Goal: Find specific page/section: Find specific page/section

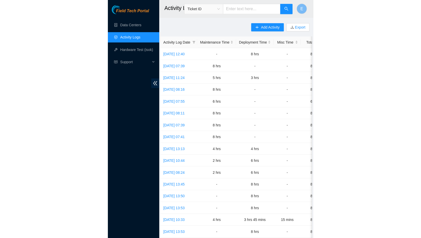
scroll to position [7, 0]
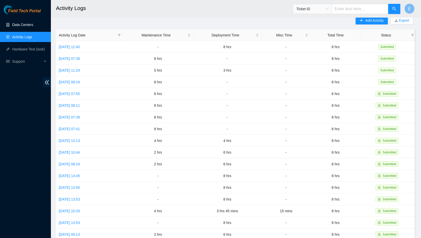
click at [25, 25] on link "Data Centers" at bounding box center [22, 25] width 21 height 4
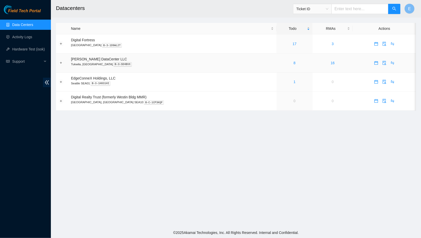
click at [282, 65] on div "8" at bounding box center [294, 63] width 31 height 6
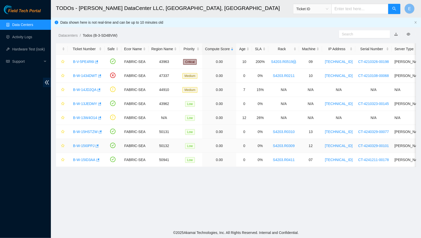
click at [86, 146] on link "B-W-15I0PPJ" at bounding box center [84, 145] width 22 height 4
